Goal: Task Accomplishment & Management: Use online tool/utility

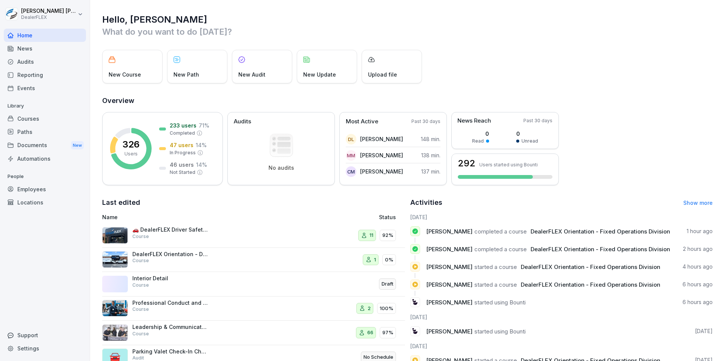
click at [41, 117] on div "Courses" at bounding box center [45, 118] width 82 height 13
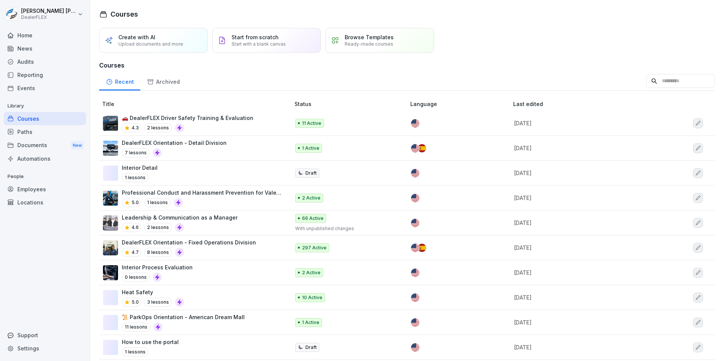
click at [218, 247] on div "DealerFLEX Orientation - Fixed Operations Division 4.7 8 lessons" at bounding box center [189, 247] width 134 height 18
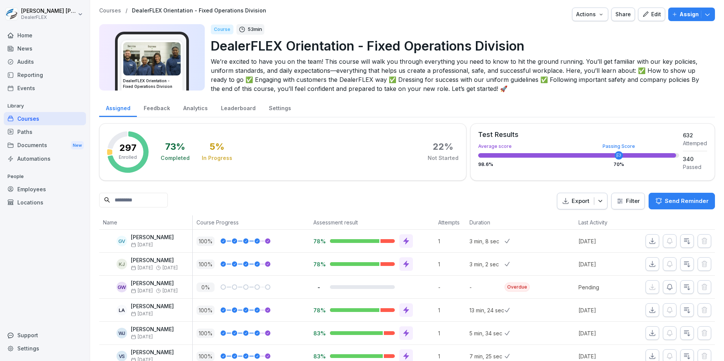
click at [601, 205] on button "Export" at bounding box center [582, 201] width 51 height 17
click at [585, 228] on p "Export as CSV file" at bounding box center [574, 231] width 45 height 7
